Goal: Task Accomplishment & Management: Use online tool/utility

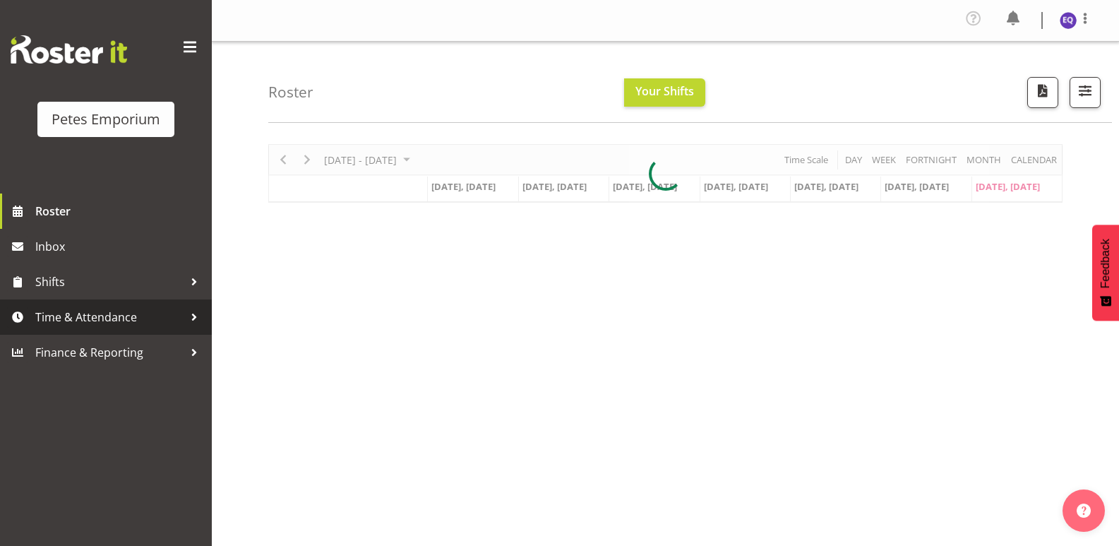
click at [149, 318] on span "Time & Attendance" at bounding box center [109, 316] width 148 height 21
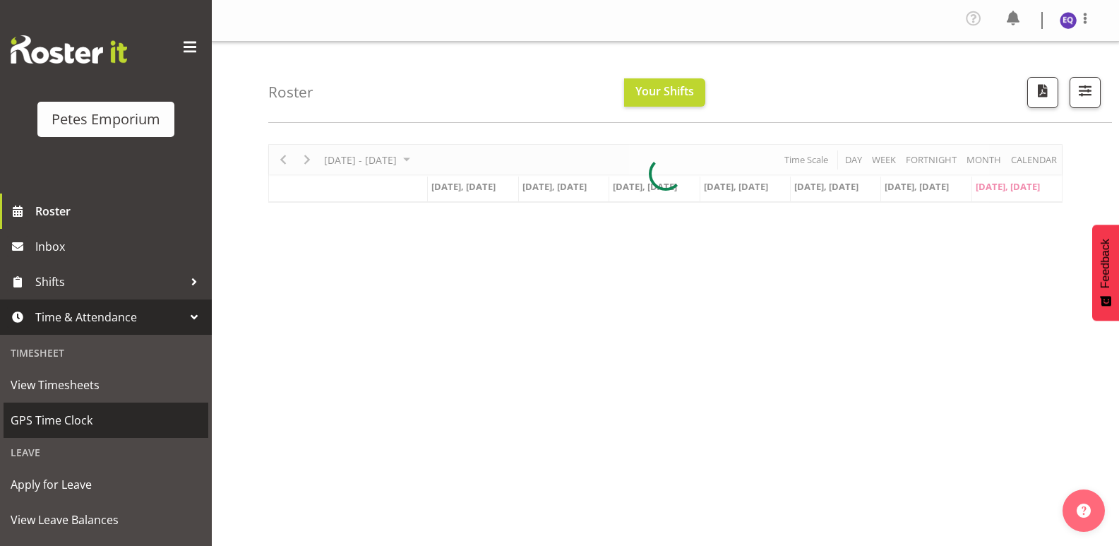
click at [111, 423] on span "GPS Time Clock" at bounding box center [106, 419] width 191 height 21
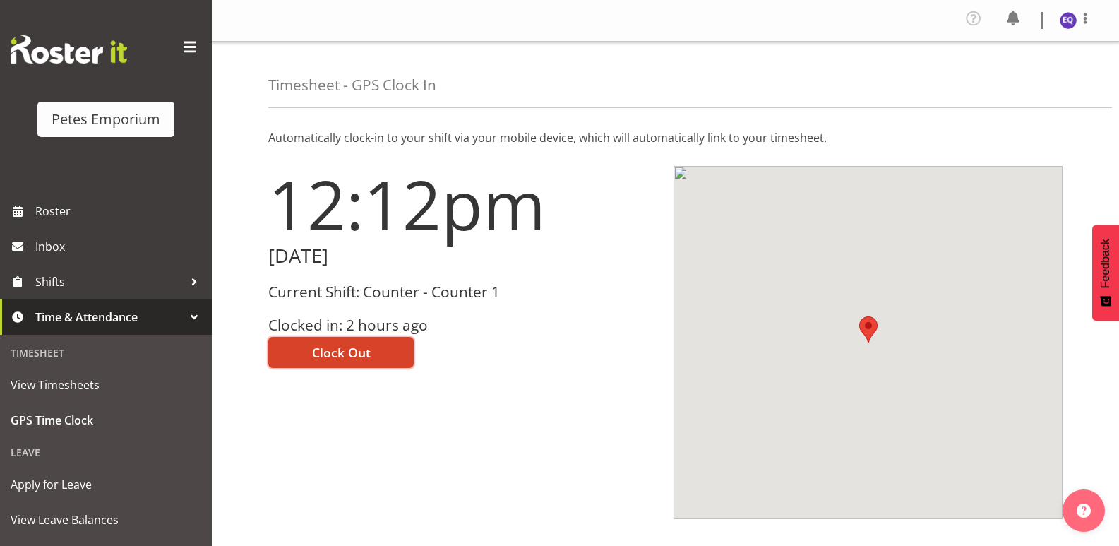
click at [366, 351] on span "Clock Out" at bounding box center [341, 352] width 59 height 18
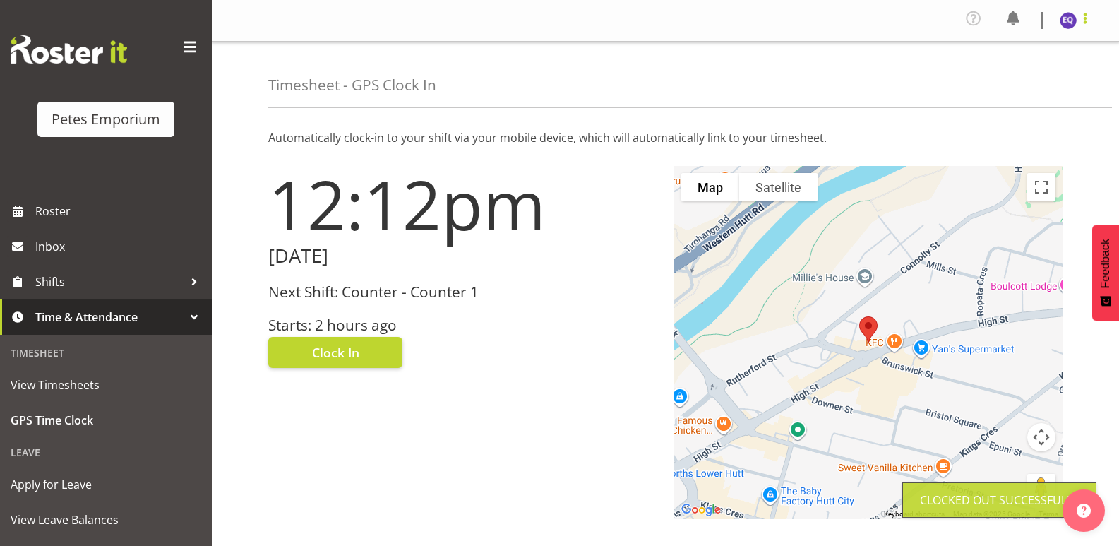
click at [1083, 23] on span at bounding box center [1084, 18] width 17 height 17
click at [1019, 81] on link "Log Out" at bounding box center [1025, 77] width 135 height 25
